Goal: Task Accomplishment & Management: Complete application form

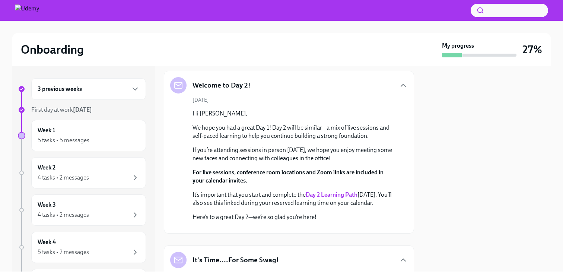
scroll to position [135, 0]
click at [119, 134] on div "Week 1 5 tasks • 5 messages" at bounding box center [89, 135] width 102 height 19
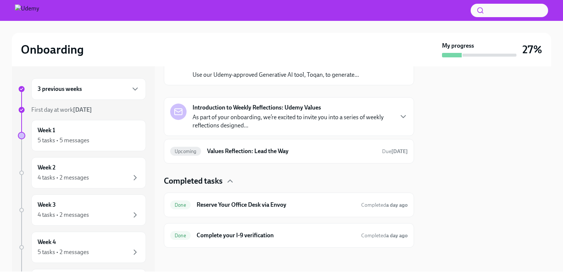
scroll to position [707, 0]
click at [271, 20] on h6 "Udemy New Hire Employer Brand Survey" at bounding box center [291, 16] width 169 height 8
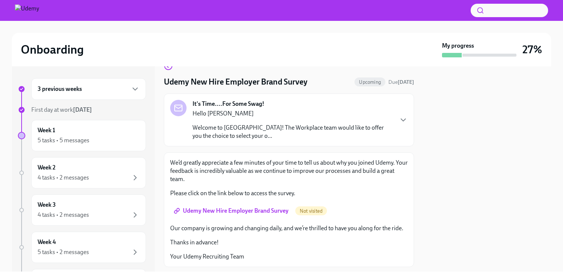
scroll to position [20, 0]
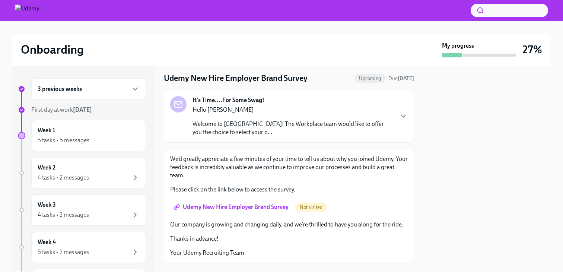
click at [297, 109] on p "Hello [PERSON_NAME]" at bounding box center [292, 110] width 200 height 8
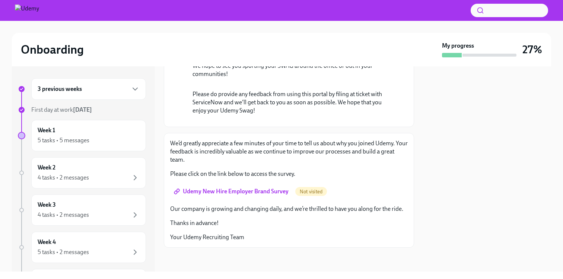
scroll to position [352, 0]
click at [226, 194] on span "Udemy New Hire Employer Brand Survey" at bounding box center [231, 191] width 113 height 7
click at [93, 129] on div "Week 1 5 tasks • 5 messages" at bounding box center [89, 135] width 102 height 19
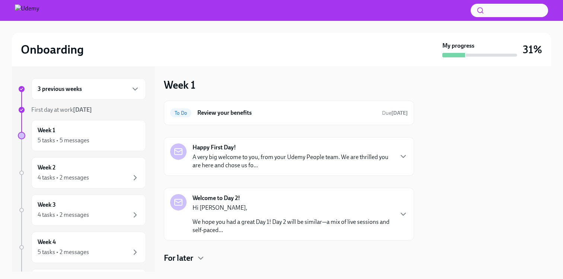
click at [250, 203] on div "Welcome to Day 2! Hi [PERSON_NAME], We hope you had a great Day 1! Day 2 will b…" at bounding box center [292, 214] width 200 height 40
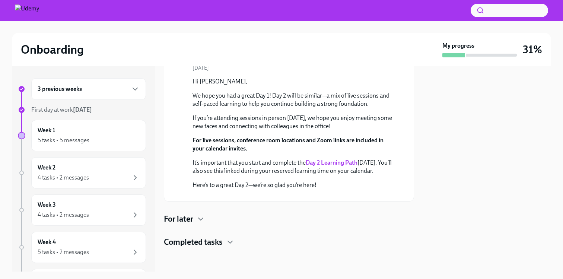
scroll to position [234, 0]
click at [218, 222] on div "For later" at bounding box center [289, 218] width 250 height 11
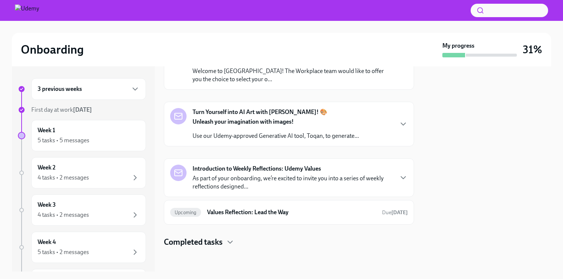
scroll to position [358, 0]
click at [263, 83] on p "Welcome to [GEOGRAPHIC_DATA]! The Workplace team would like to offer you the ch…" at bounding box center [292, 75] width 200 height 16
click at [209, 244] on h4 "Completed tasks" at bounding box center [193, 241] width 59 height 11
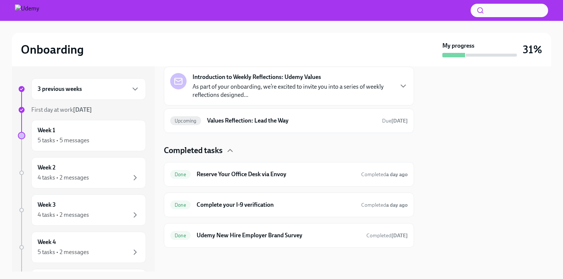
click at [266, 99] on p "As part of your onboarding, we’re excited to invite you into a series of weekly…" at bounding box center [292, 91] width 200 height 16
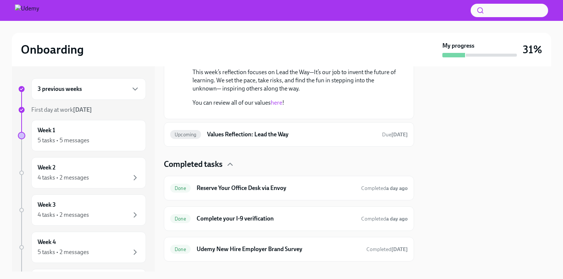
scroll to position [710, 0]
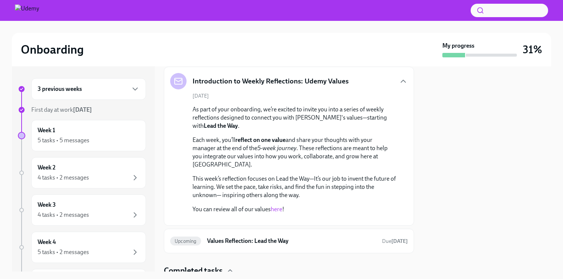
scroll to position [747, 0]
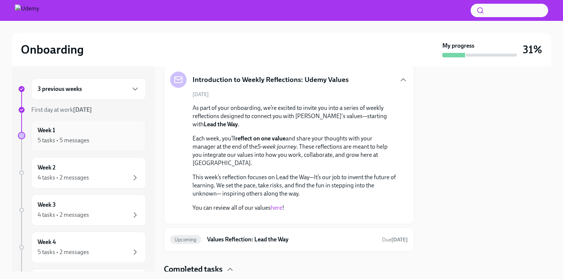
click at [125, 132] on div "Week 1 5 tasks • 5 messages" at bounding box center [89, 135] width 102 height 19
click at [76, 140] on div "5 tasks • 5 messages" at bounding box center [64, 140] width 52 height 8
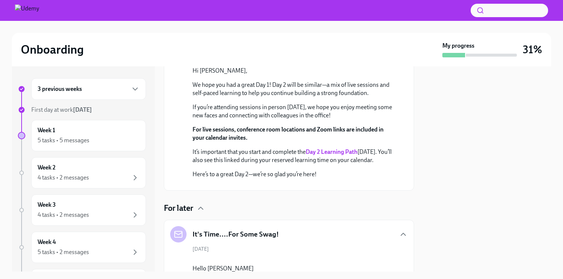
scroll to position [161, 0]
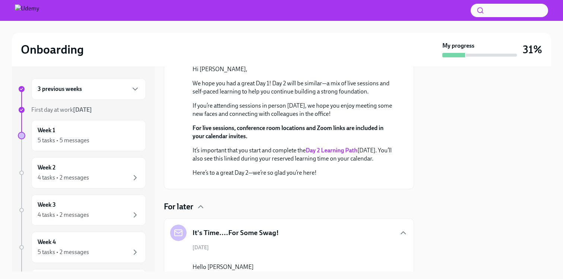
click at [341, 150] on strong "Day 2 Learning Path" at bounding box center [332, 150] width 52 height 7
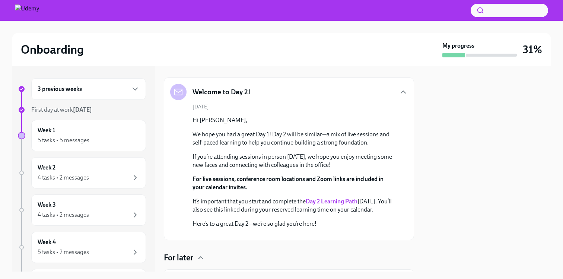
scroll to position [99, 0]
